Goal: Information Seeking & Learning: Learn about a topic

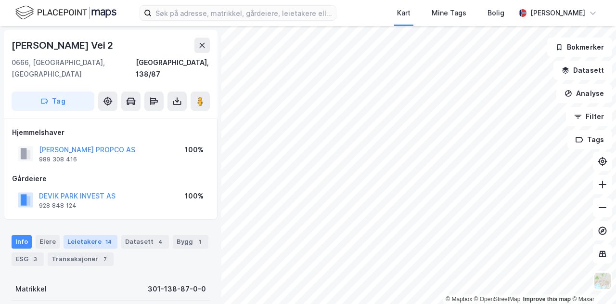
click at [89, 235] on div "Leietakere 14" at bounding box center [91, 241] width 54 height 13
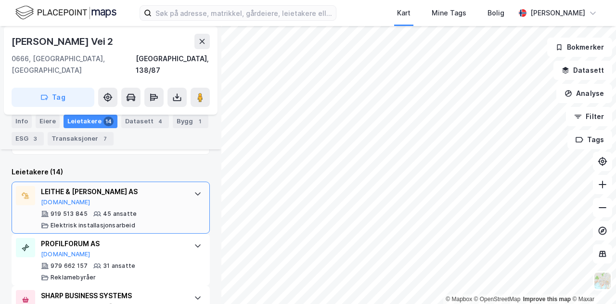
scroll to position [289, 0]
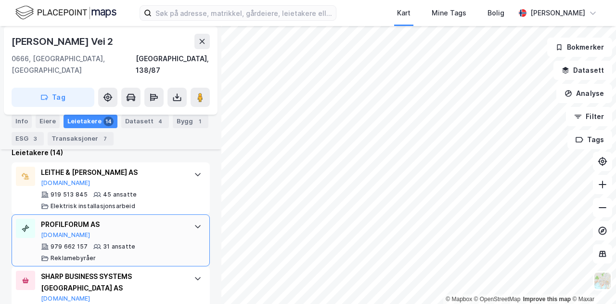
click at [116, 243] on div "31 ansatte" at bounding box center [119, 247] width 32 height 8
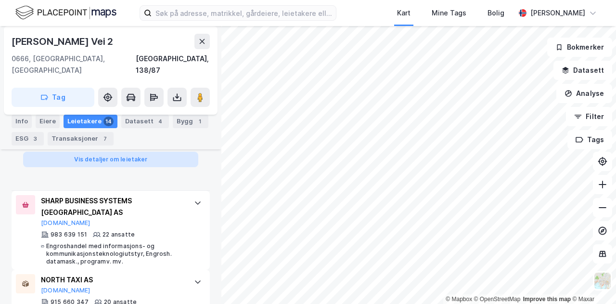
scroll to position [915, 0]
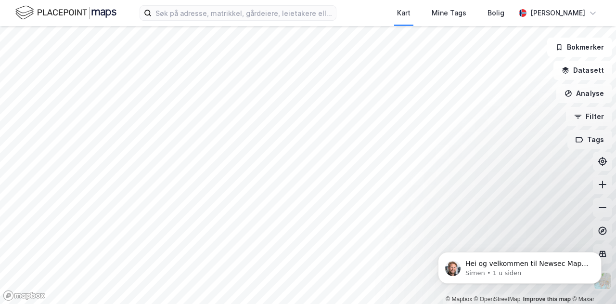
drag, startPoint x: 435, startPoint y: 234, endPoint x: 311, endPoint y: 158, distance: 146.3
click at [424, 232] on html "Hei og velkommen til Newsec Maps, [PERSON_NAME] Om det er du lurer på så er det…" at bounding box center [520, 265] width 193 height 67
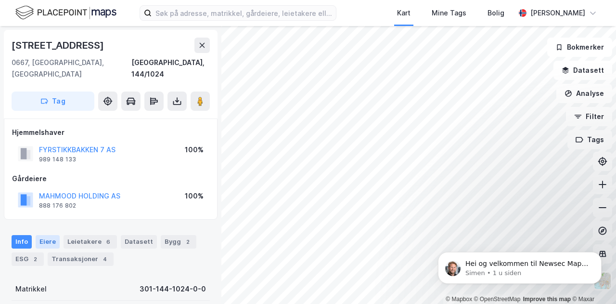
click at [54, 235] on div "Eiere" at bounding box center [48, 241] width 24 height 13
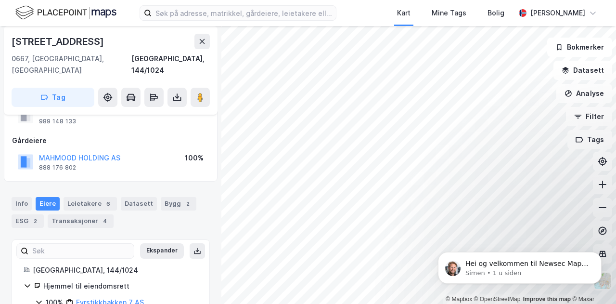
scroll to position [70, 0]
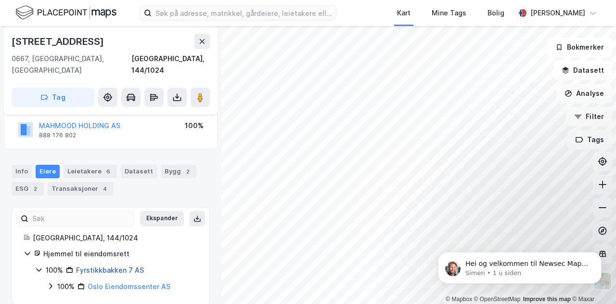
click at [109, 266] on link "Fyrstikkbakken 7 AS" at bounding box center [110, 270] width 68 height 8
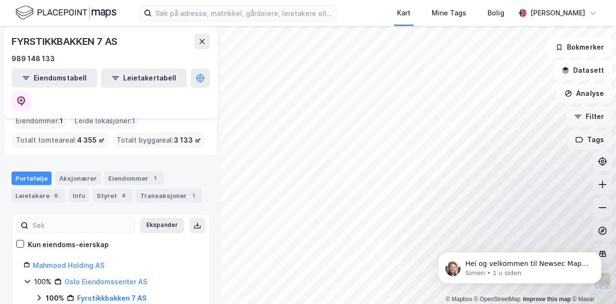
scroll to position [96, 0]
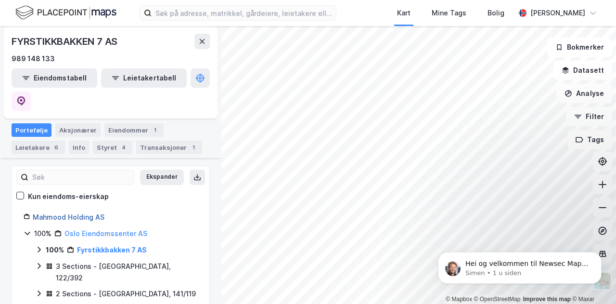
click at [91, 213] on link "Mahmood Holding AS" at bounding box center [69, 217] width 72 height 8
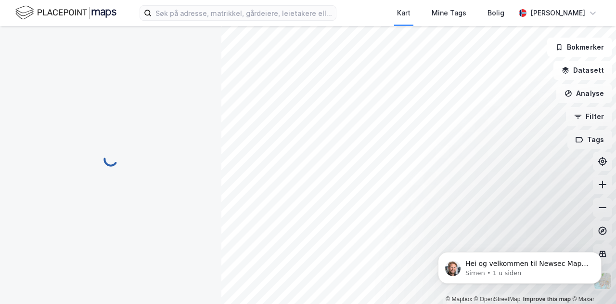
scroll to position [0, 0]
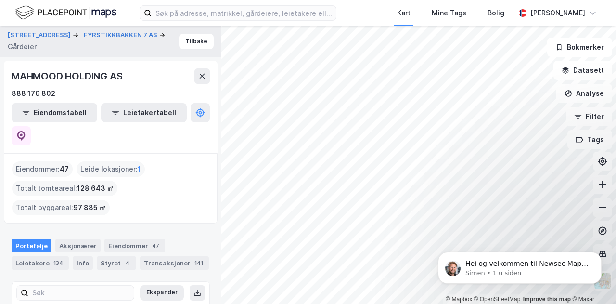
scroll to position [48, 0]
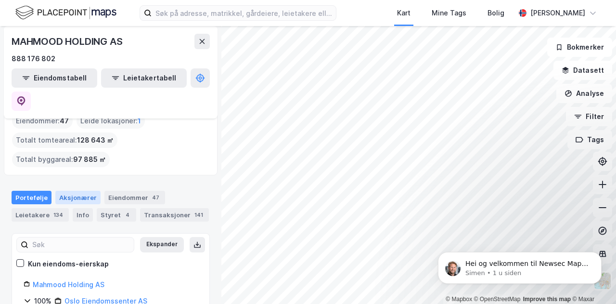
click at [82, 191] on div "Aksjonærer" at bounding box center [77, 197] width 45 height 13
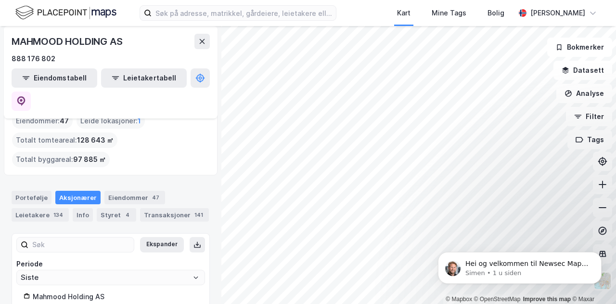
scroll to position [95, 0]
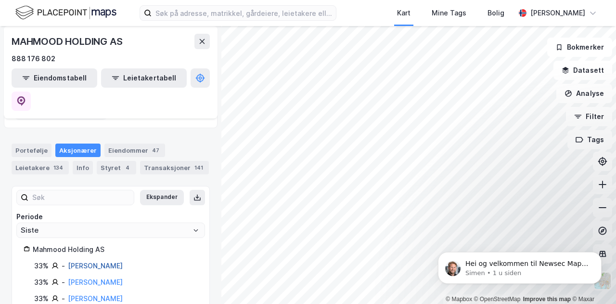
click at [104, 261] on link "[PERSON_NAME]" at bounding box center [95, 265] width 55 height 8
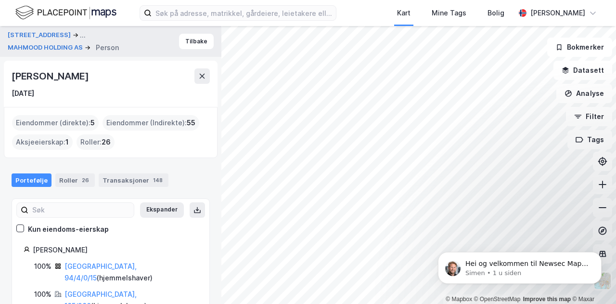
scroll to position [48, 0]
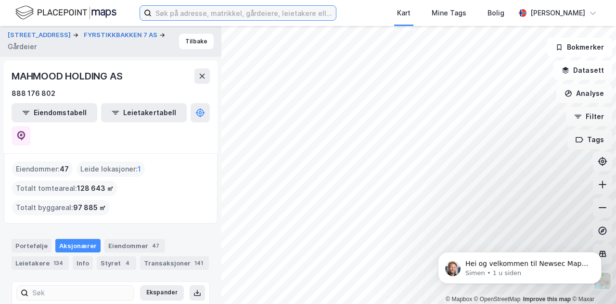
click at [178, 13] on input at bounding box center [244, 13] width 184 height 14
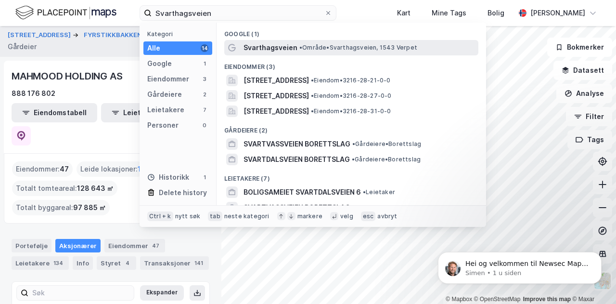
click at [278, 46] on span "Svarthagsveien" at bounding box center [271, 48] width 54 height 12
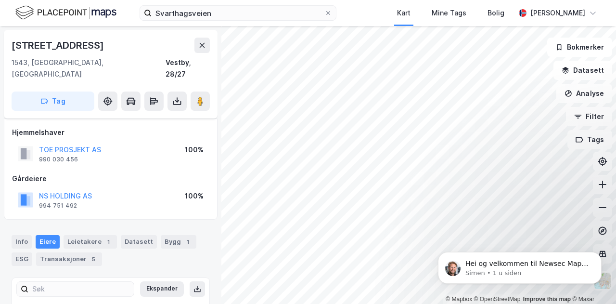
scroll to position [70, 0]
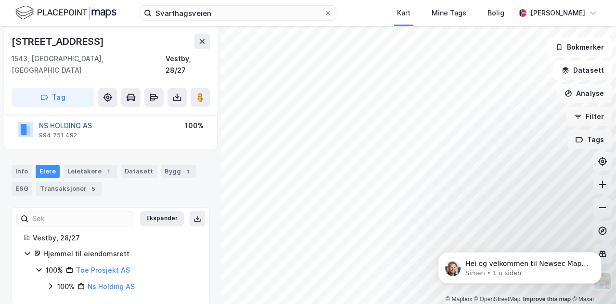
click at [0, 0] on button "NS HOLDING AS" at bounding box center [0, 0] width 0 height 0
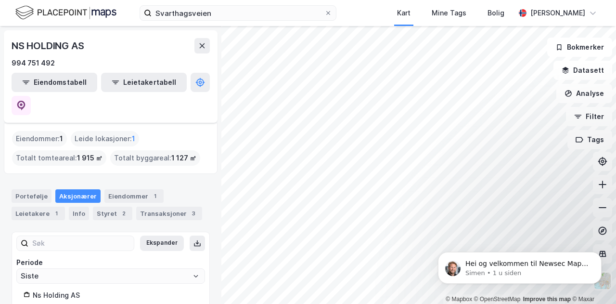
scroll to position [43, 0]
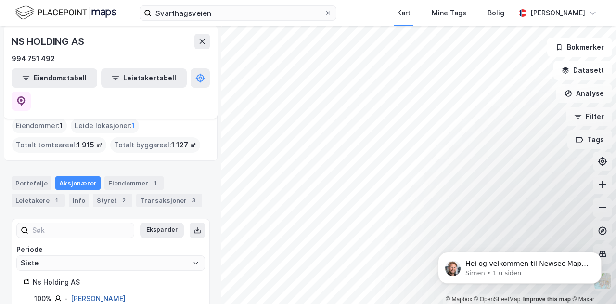
click at [114, 294] on link "[PERSON_NAME]" at bounding box center [98, 298] width 55 height 8
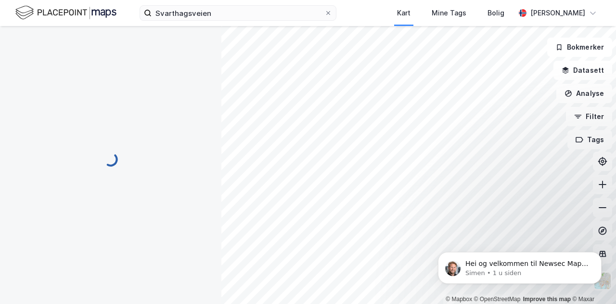
scroll to position [53, 0]
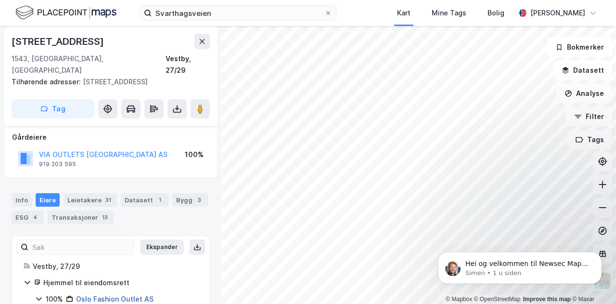
click at [123, 295] on link "Oslo Fashion Outlet AS" at bounding box center [115, 299] width 78 height 8
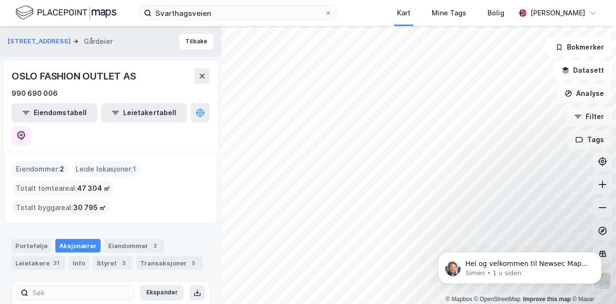
scroll to position [48, 0]
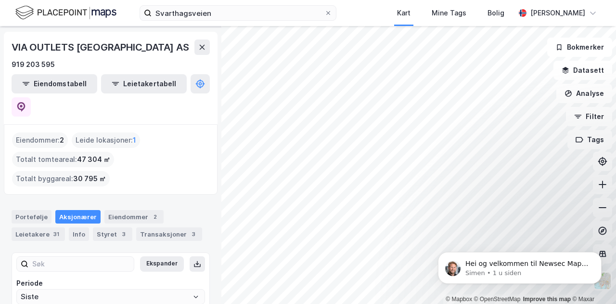
scroll to position [43, 0]
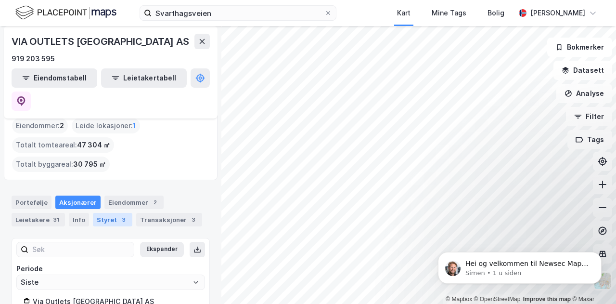
click at [93, 213] on div "Styret 3" at bounding box center [112, 219] width 39 height 13
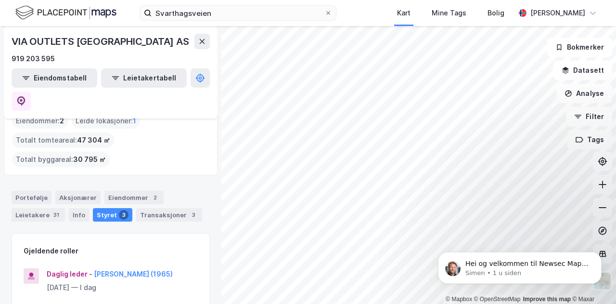
scroll to position [96, 0]
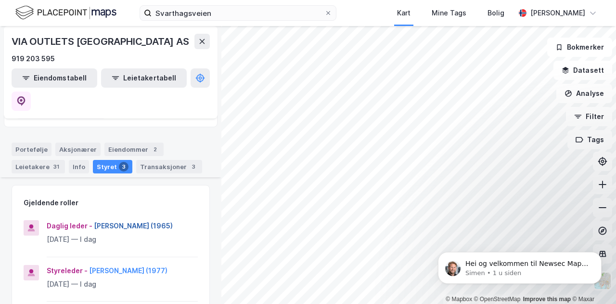
click at [0, 0] on button "[PERSON_NAME] (1965)" at bounding box center [0, 0] width 0 height 0
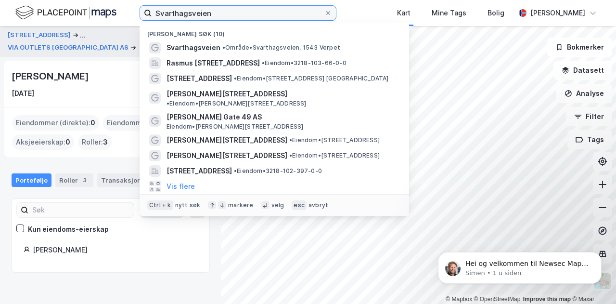
drag, startPoint x: 220, startPoint y: 13, endPoint x: 100, endPoint y: 23, distance: 119.7
click at [102, 23] on div "Svarthagsveien Nylige søk (10) Svarthagsveien • Område • Svarthagsveien, [STREE…" at bounding box center [308, 13] width 616 height 26
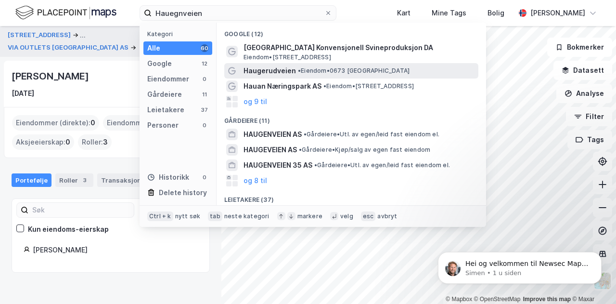
click at [261, 68] on span "Haugerudveien" at bounding box center [270, 71] width 52 height 12
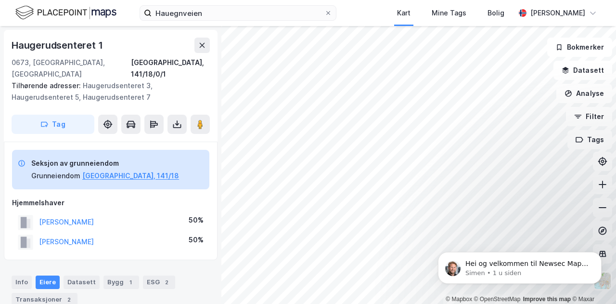
scroll to position [53, 0]
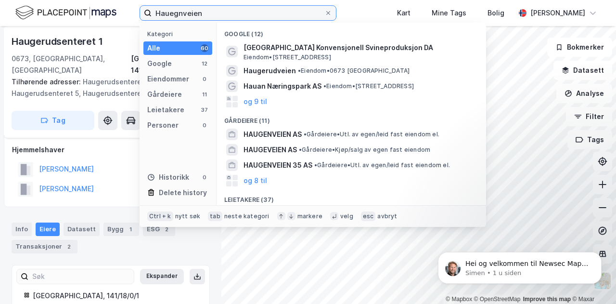
drag, startPoint x: 208, startPoint y: 15, endPoint x: 106, endPoint y: 6, distance: 102.9
click at [119, 9] on div "Hauegnveien Kategori Alle 60 Google 12 Eiendommer 0 Gårdeiere 11 Leietakere 37 …" at bounding box center [308, 13] width 616 height 26
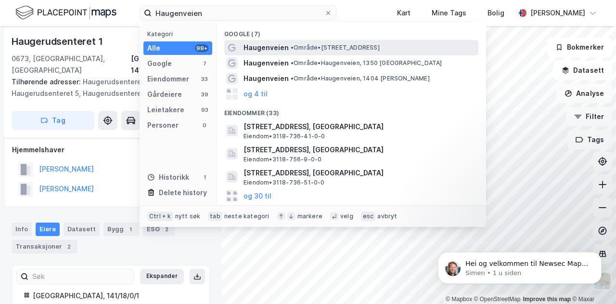
click at [251, 48] on span "Haugenveien" at bounding box center [266, 48] width 45 height 12
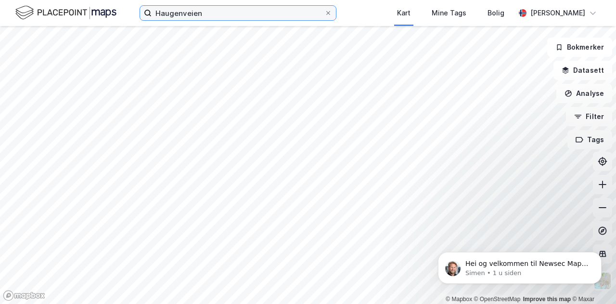
click at [233, 19] on input "Haugenveien" at bounding box center [238, 13] width 173 height 14
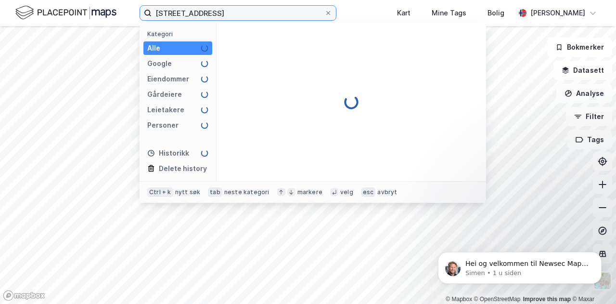
type input "[STREET_ADDRESS]"
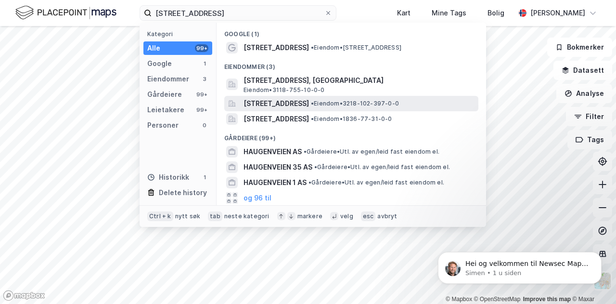
click at [270, 99] on span "[STREET_ADDRESS]" at bounding box center [276, 104] width 65 height 12
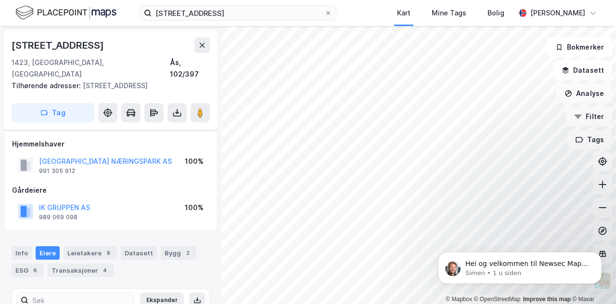
scroll to position [53, 0]
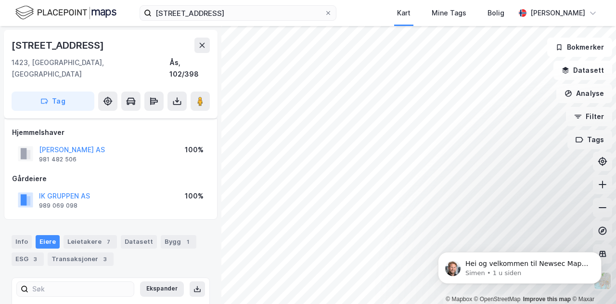
scroll to position [53, 0]
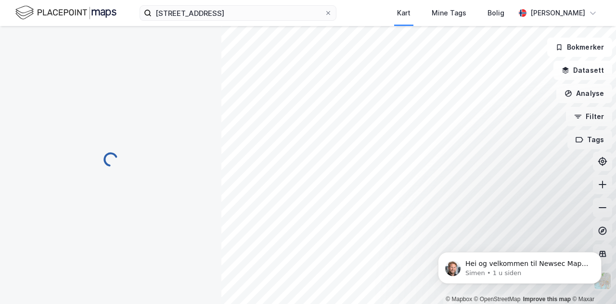
scroll to position [53, 0]
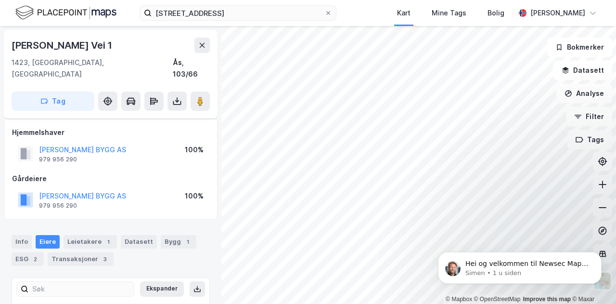
scroll to position [53, 0]
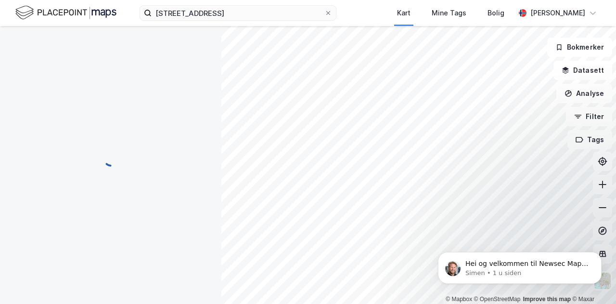
scroll to position [40, 0]
